Goal: Complete application form

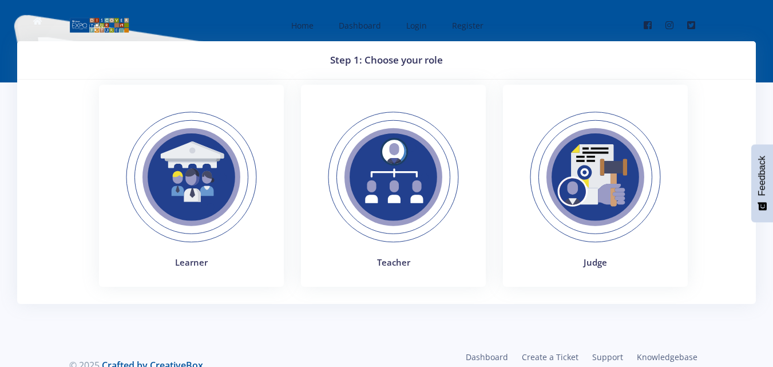
click at [409, 174] on img at bounding box center [393, 176] width 157 height 157
click at [599, 189] on img at bounding box center [594, 176] width 157 height 157
click at [198, 175] on img at bounding box center [191, 176] width 157 height 157
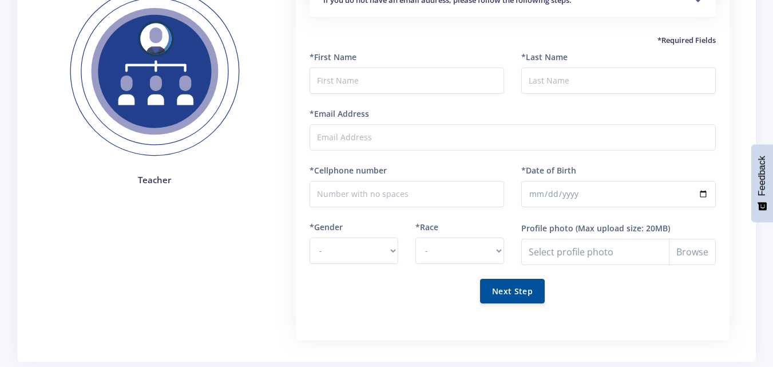
scroll to position [21, 0]
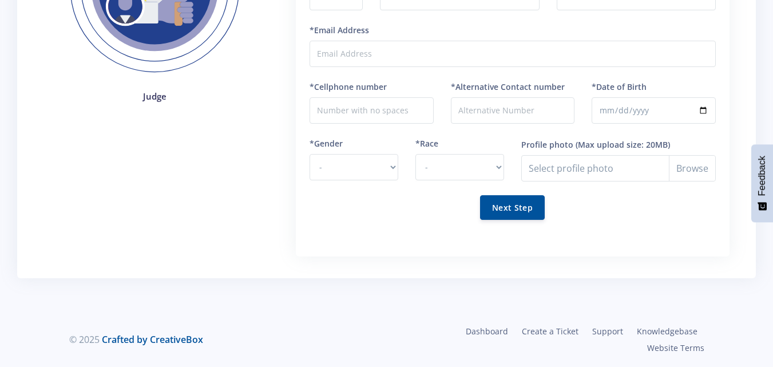
scroll to position [69, 0]
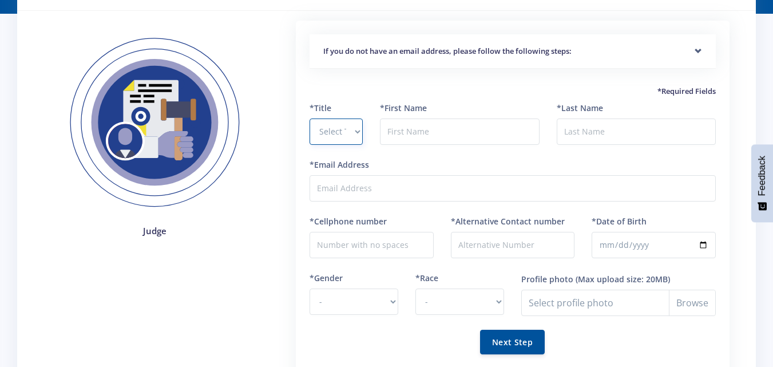
click at [359, 133] on select "Select Title Prof Dr Mr Mrs Ms Other" at bounding box center [335, 131] width 53 height 26
select select "Ms"
click at [309, 118] on select "Select Title Prof Dr Mr Mrs Ms Other" at bounding box center [335, 131] width 53 height 26
click at [418, 133] on input "text" at bounding box center [459, 131] width 159 height 26
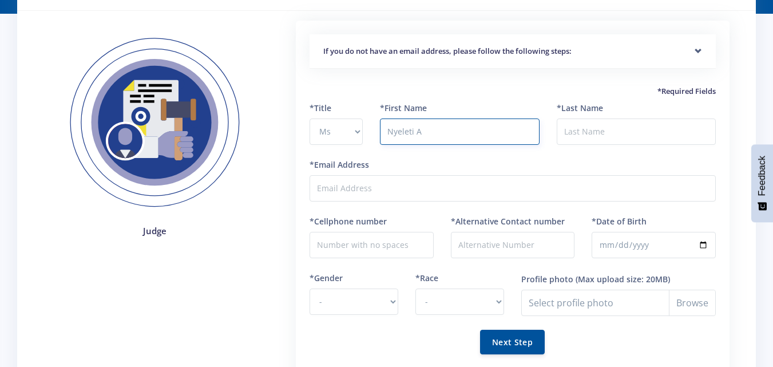
type input "Nyeleti Appreciate"
click at [591, 132] on input "*Last Name" at bounding box center [635, 131] width 159 height 26
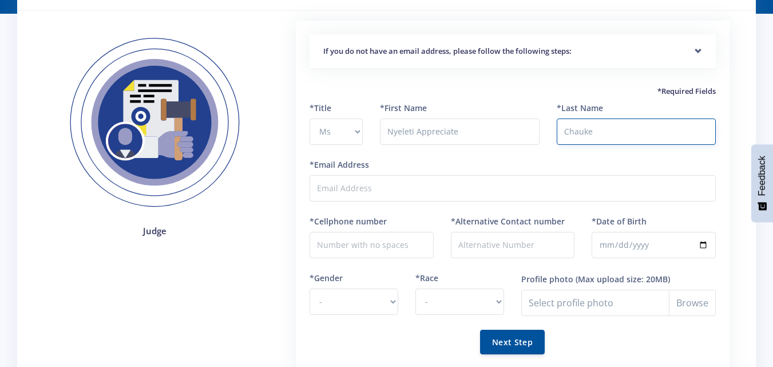
type input "Chauke"
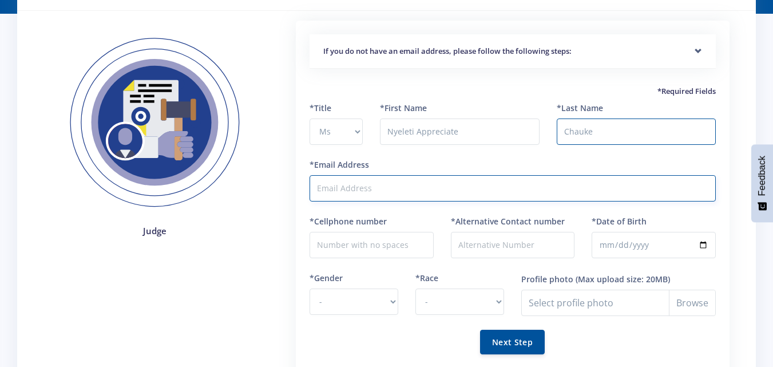
click at [368, 185] on input "*Email Address" at bounding box center [512, 188] width 406 height 26
type input "nyeleti.chauke.nc@gmail.com"
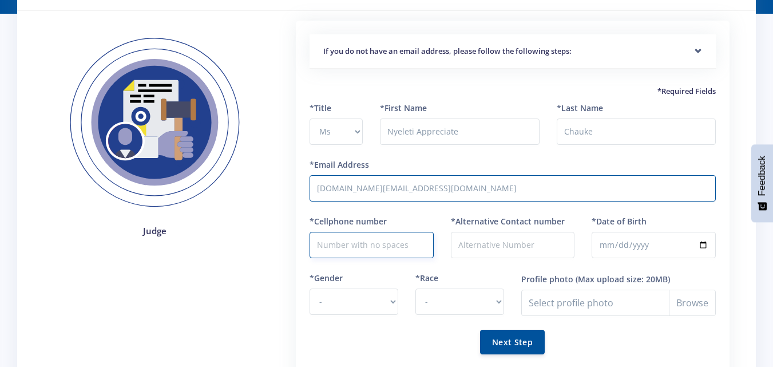
click at [380, 248] on input "*Cellphone number" at bounding box center [371, 245] width 124 height 26
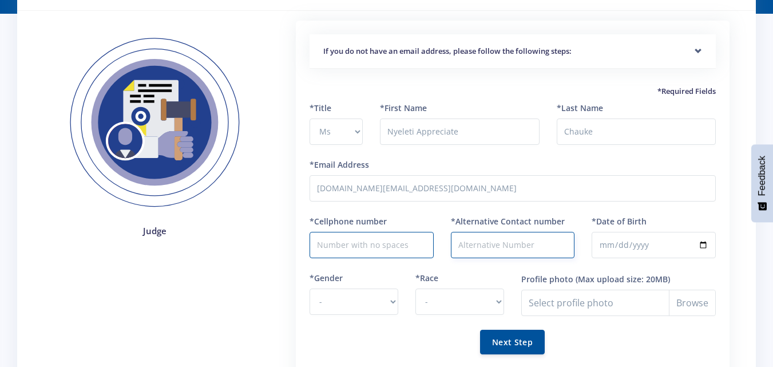
click at [481, 253] on input "*Alternative Contact number" at bounding box center [513, 245] width 124 height 26
click at [399, 246] on input "*Cellphone number" at bounding box center [371, 245] width 124 height 26
click at [371, 238] on input "*Cellphone number" at bounding box center [371, 245] width 124 height 26
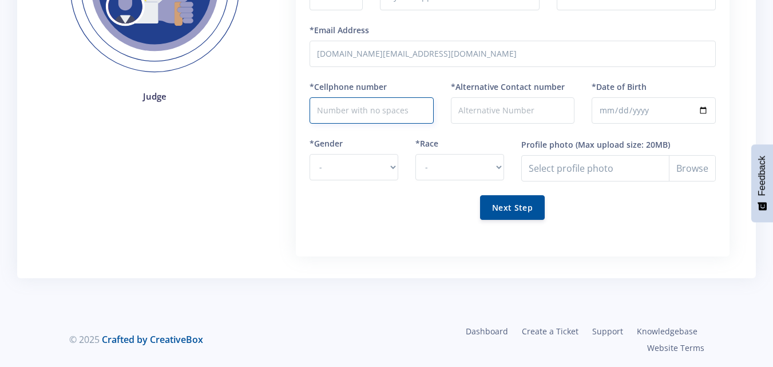
scroll to position [0, 0]
